Goal: Task Accomplishment & Management: Use online tool/utility

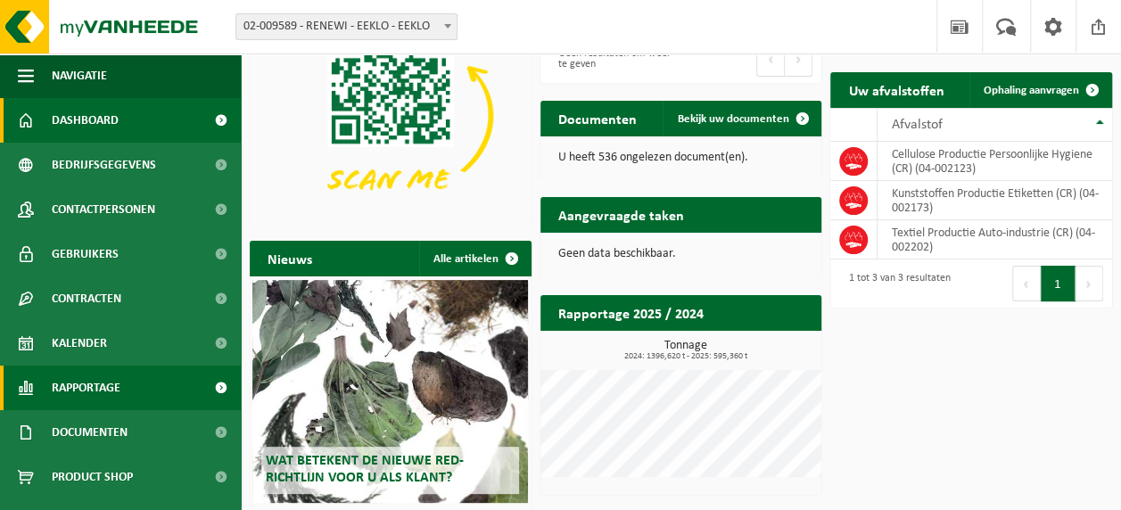
click at [130, 375] on link "Rapportage" at bounding box center [120, 388] width 241 height 45
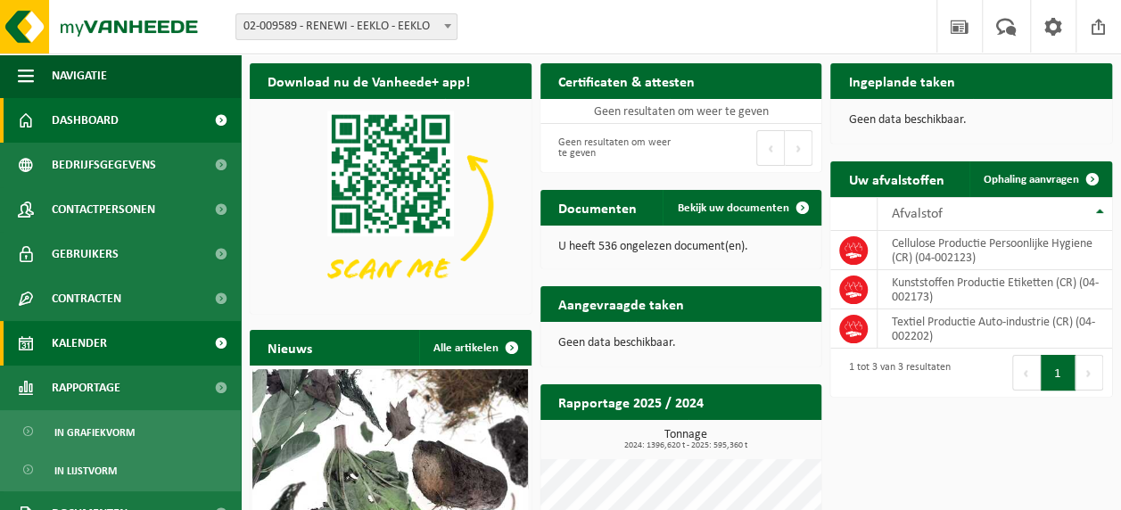
click at [99, 332] on span "Kalender" at bounding box center [79, 343] width 55 height 45
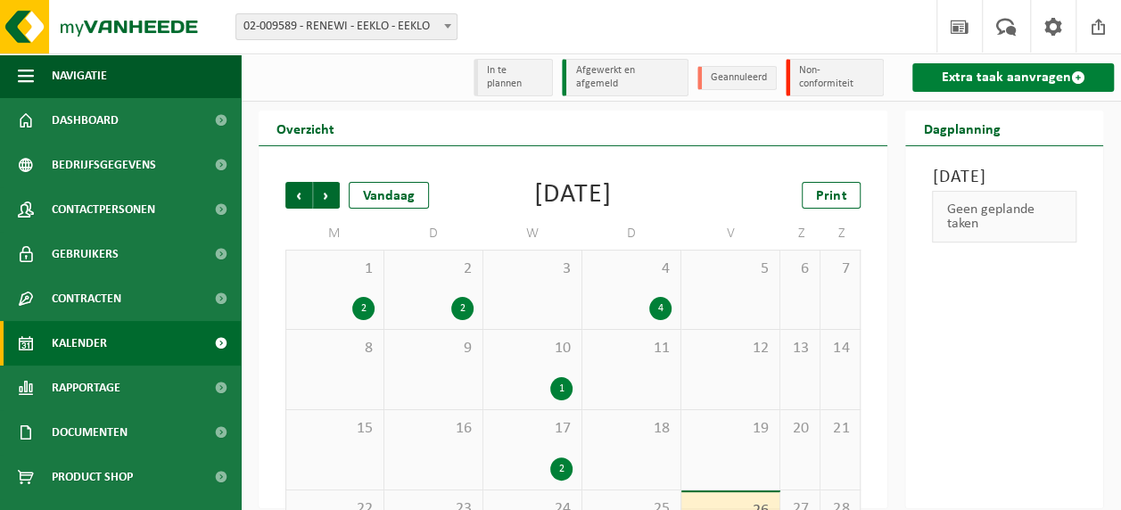
click at [999, 70] on link "Extra taak aanvragen" at bounding box center [1013, 77] width 202 height 29
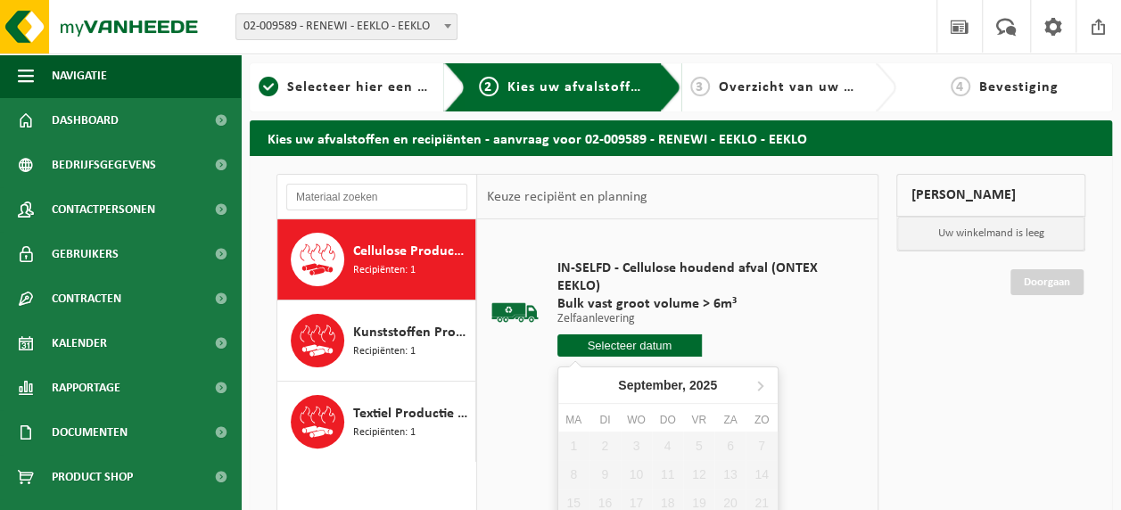
click at [580, 344] on input "text" at bounding box center [629, 345] width 144 height 22
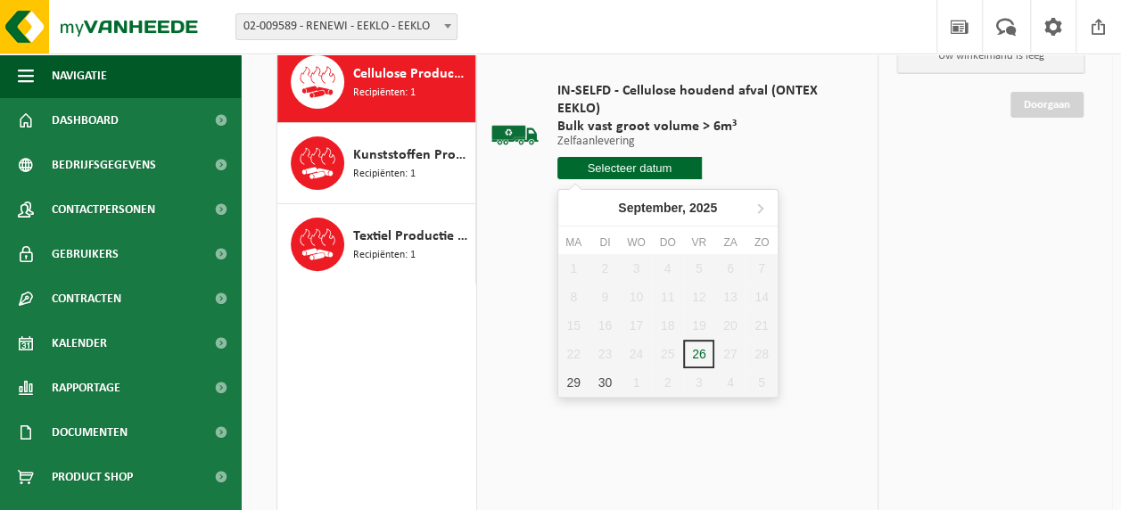
scroll to position [178, 0]
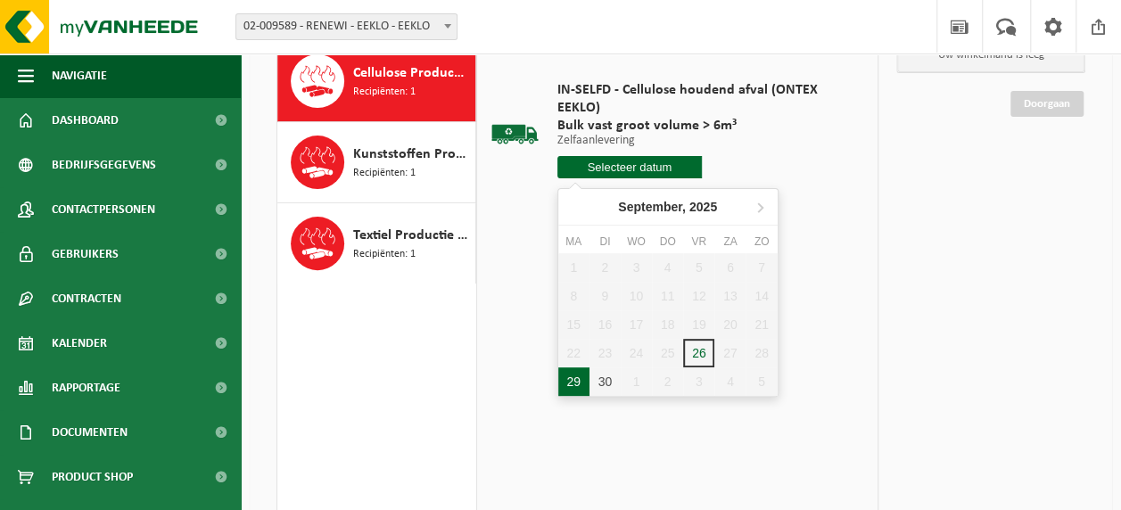
click at [581, 378] on div "29" at bounding box center [573, 381] width 31 height 29
type input "Van [DATE]"
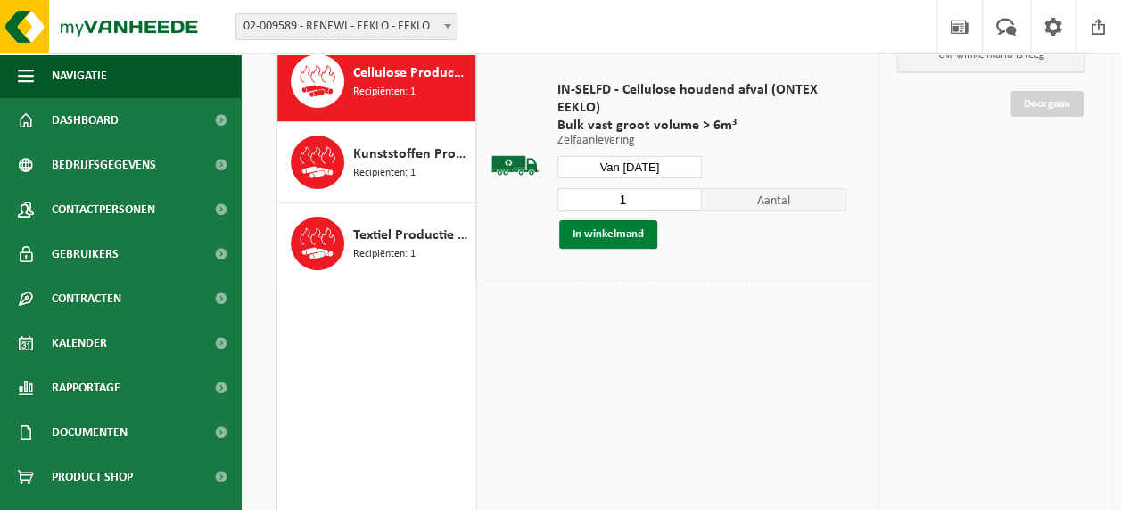
click at [627, 231] on button "In winkelmand" at bounding box center [608, 234] width 98 height 29
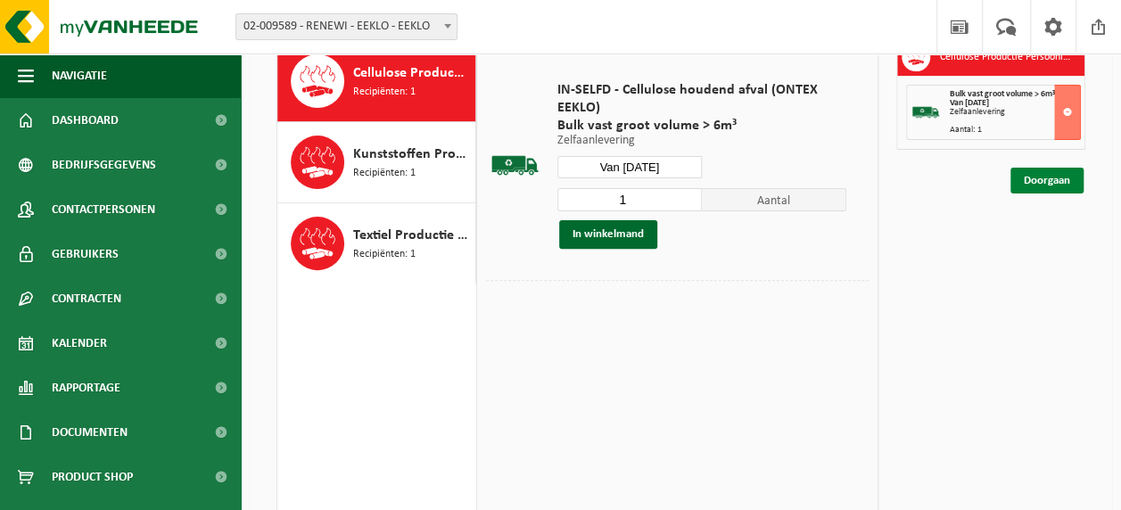
click at [1035, 178] on link "Doorgaan" at bounding box center [1046, 181] width 73 height 26
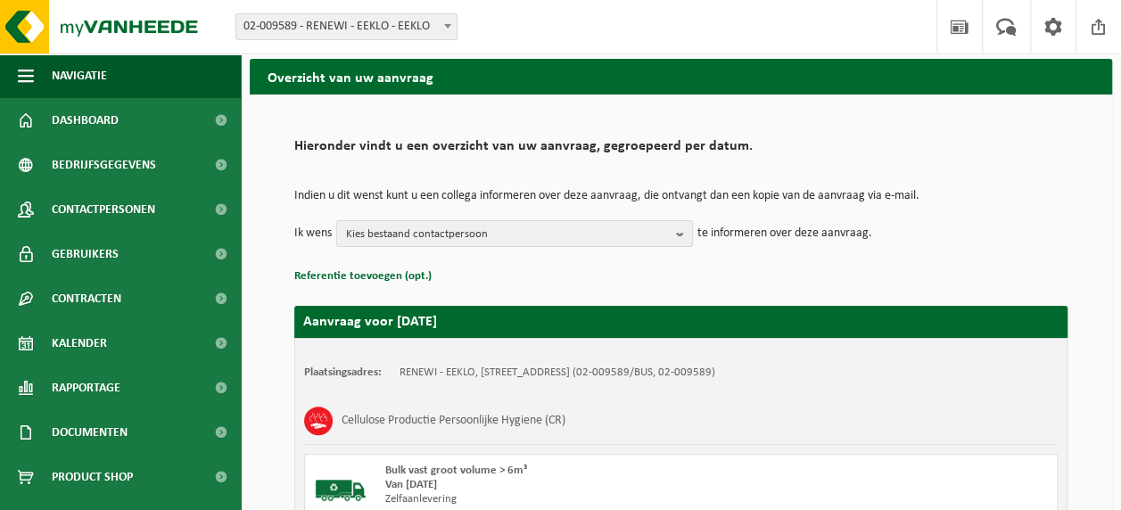
scroll to position [89, 0]
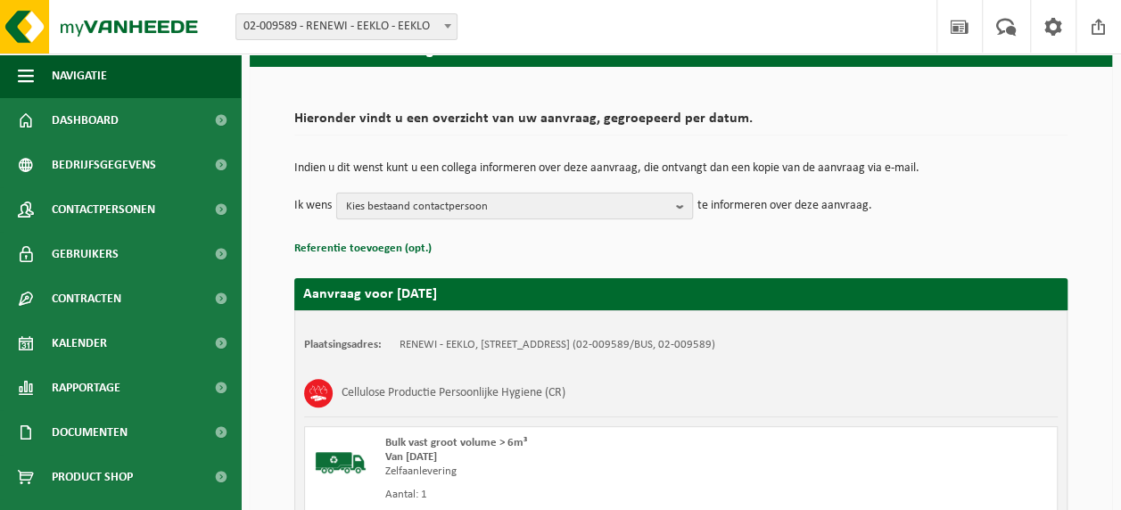
click at [517, 194] on span "Kies bestaand contactpersoon" at bounding box center [507, 207] width 323 height 27
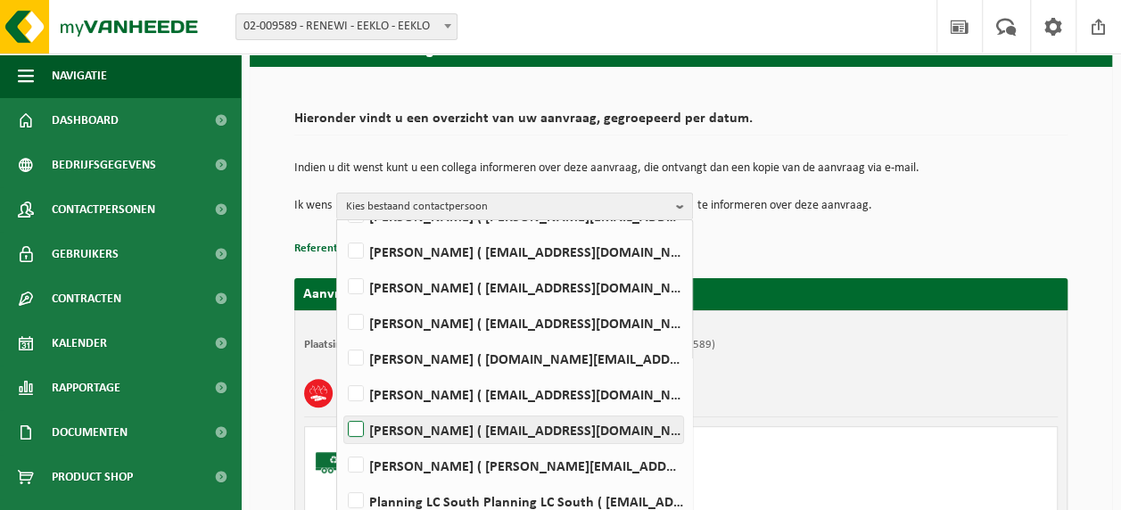
click at [423, 426] on label "[PERSON_NAME] ( [EMAIL_ADDRESS][DOMAIN_NAME] )" at bounding box center [513, 429] width 339 height 27
click at [342, 408] on input "[PERSON_NAME] ( [EMAIL_ADDRESS][DOMAIN_NAME] )" at bounding box center [341, 407] width 1 height 1
checkbox input "true"
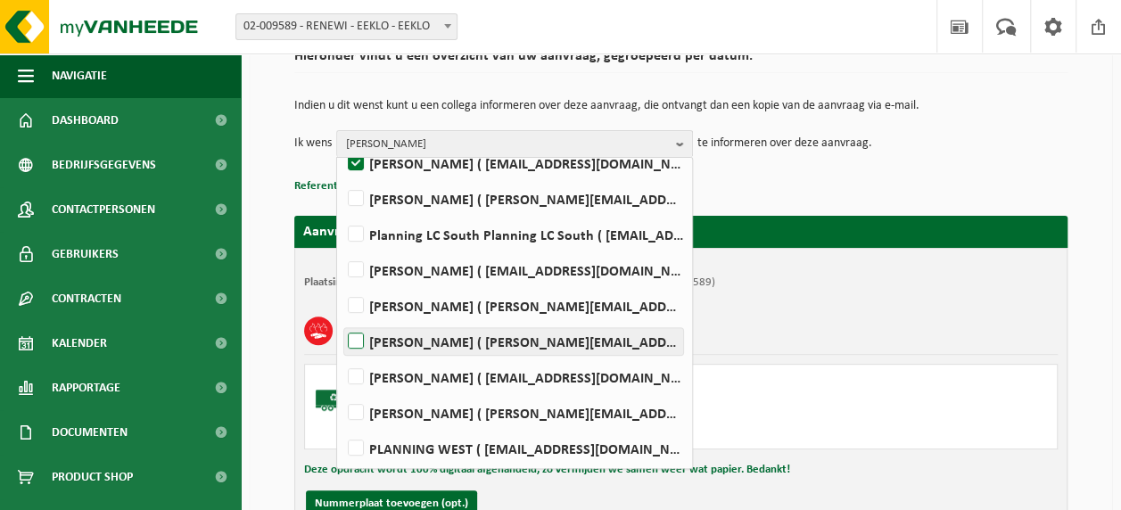
scroll to position [178, 0]
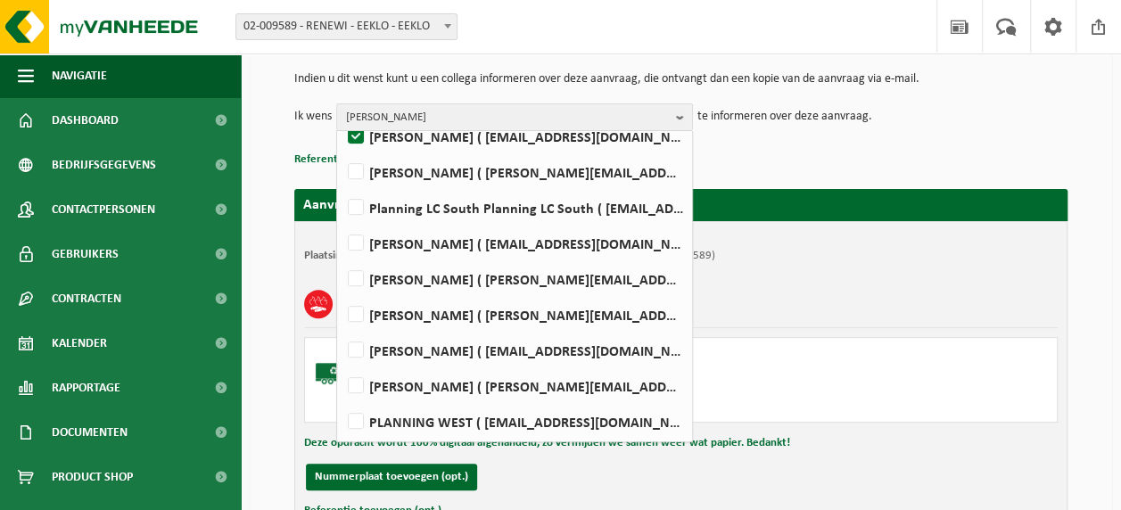
click at [840, 359] on div "Bulk vast groot volume > 6m³ Van 2025-09-29 Zelfaanlevering Aantal: 1" at bounding box center [681, 380] width 754 height 86
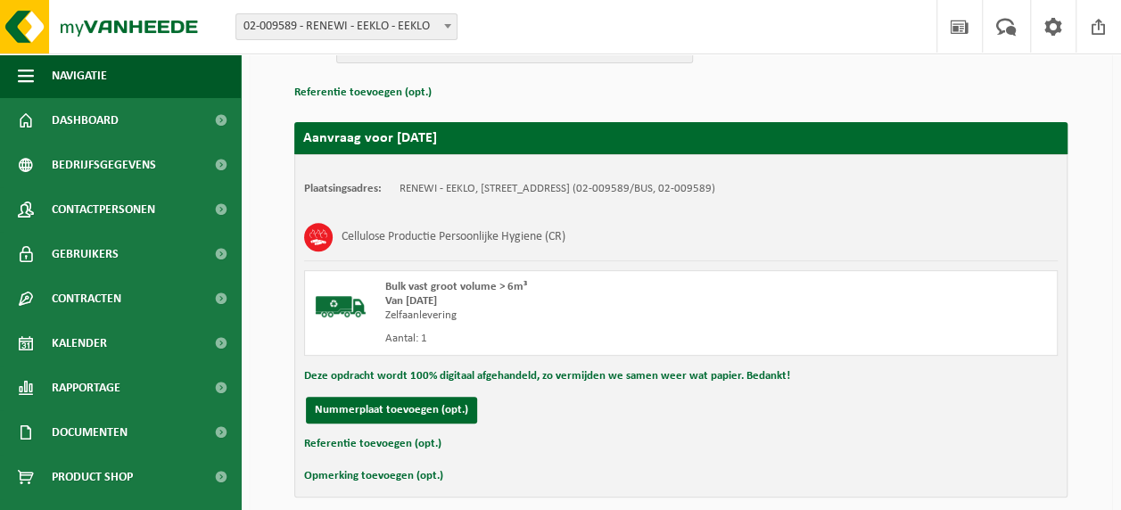
scroll to position [320, 0]
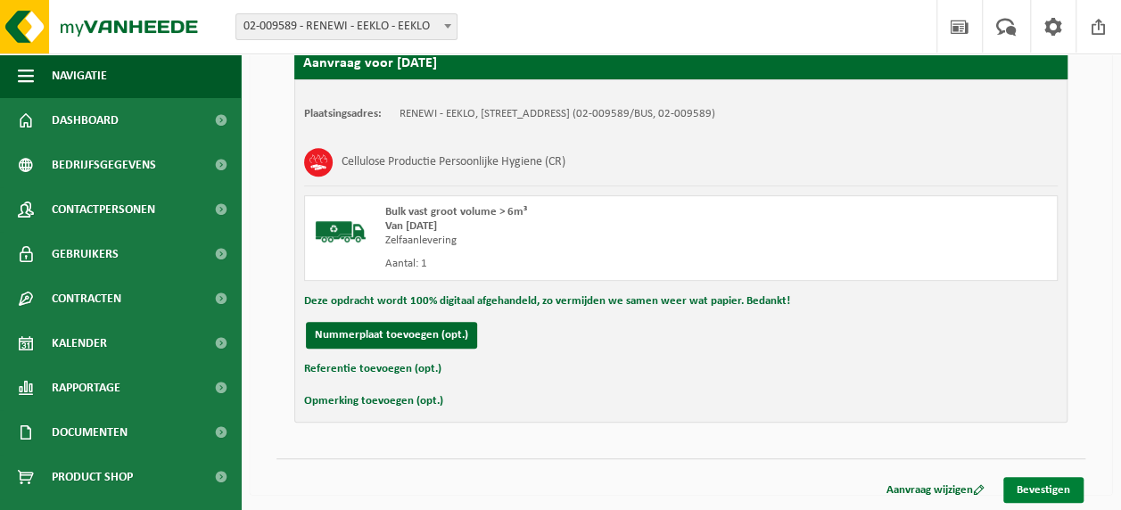
click at [1048, 489] on link "Bevestigen" at bounding box center [1043, 490] width 80 height 26
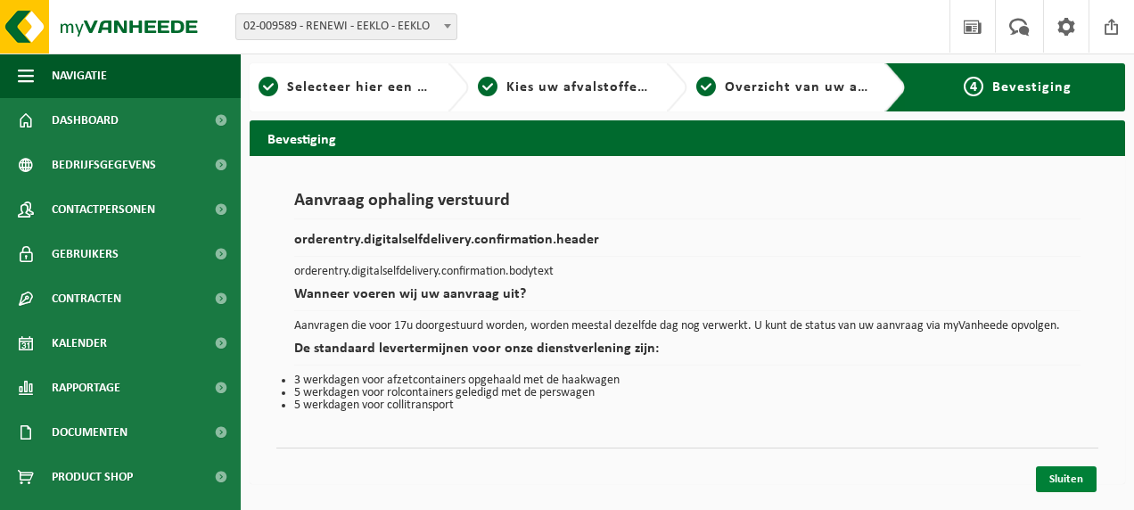
click at [1057, 476] on link "Sluiten" at bounding box center [1066, 479] width 61 height 26
